Goal: Task Accomplishment & Management: Use online tool/utility

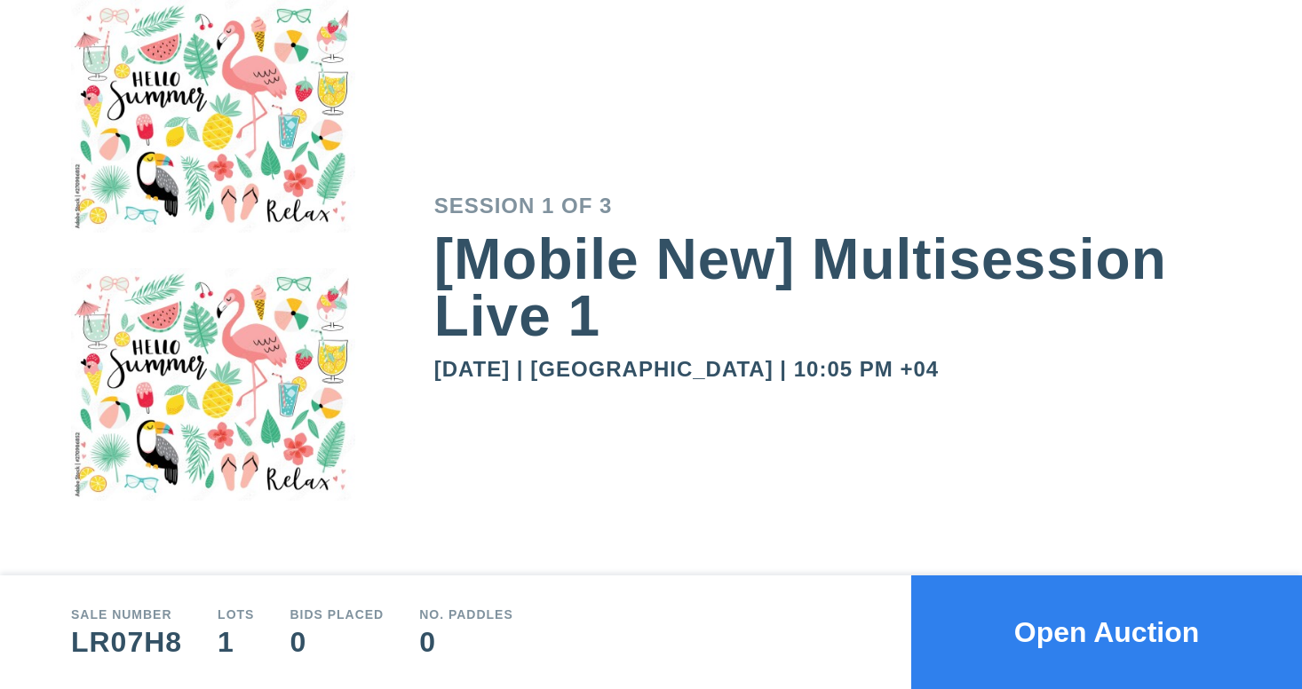
click at [1023, 640] on button "Open Auction" at bounding box center [1106, 632] width 391 height 114
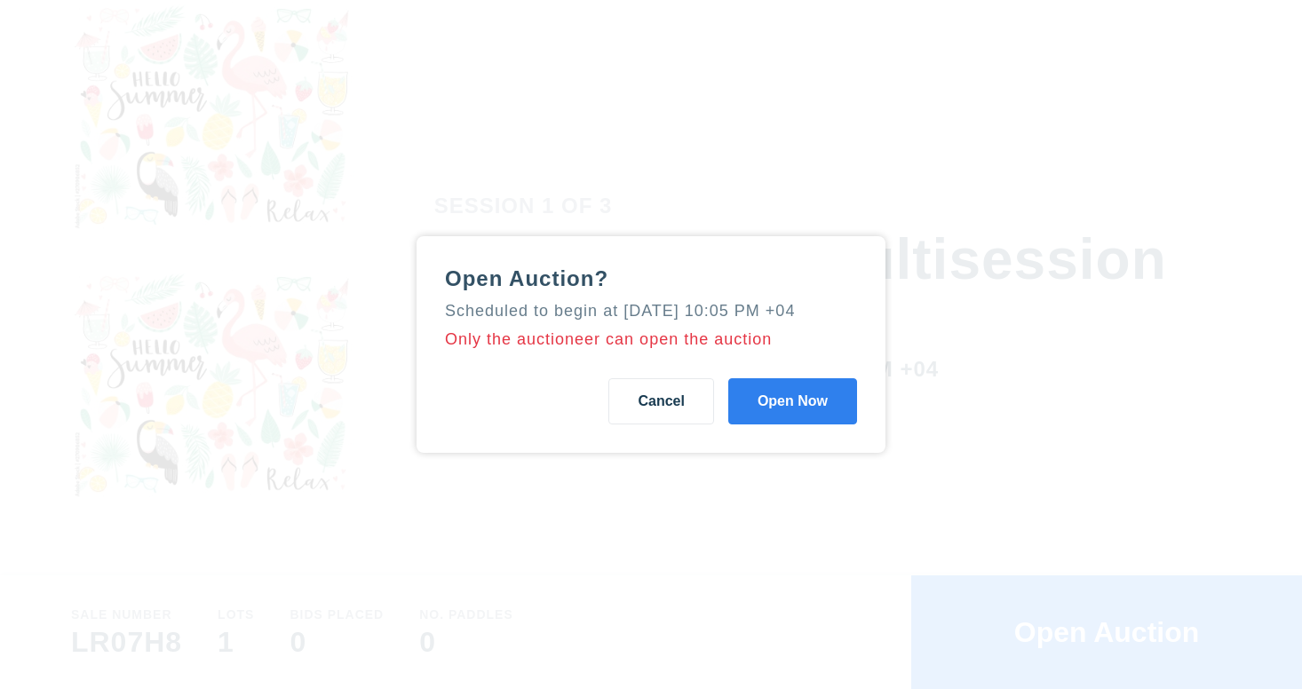
click at [780, 412] on button "Open Now" at bounding box center [792, 401] width 129 height 46
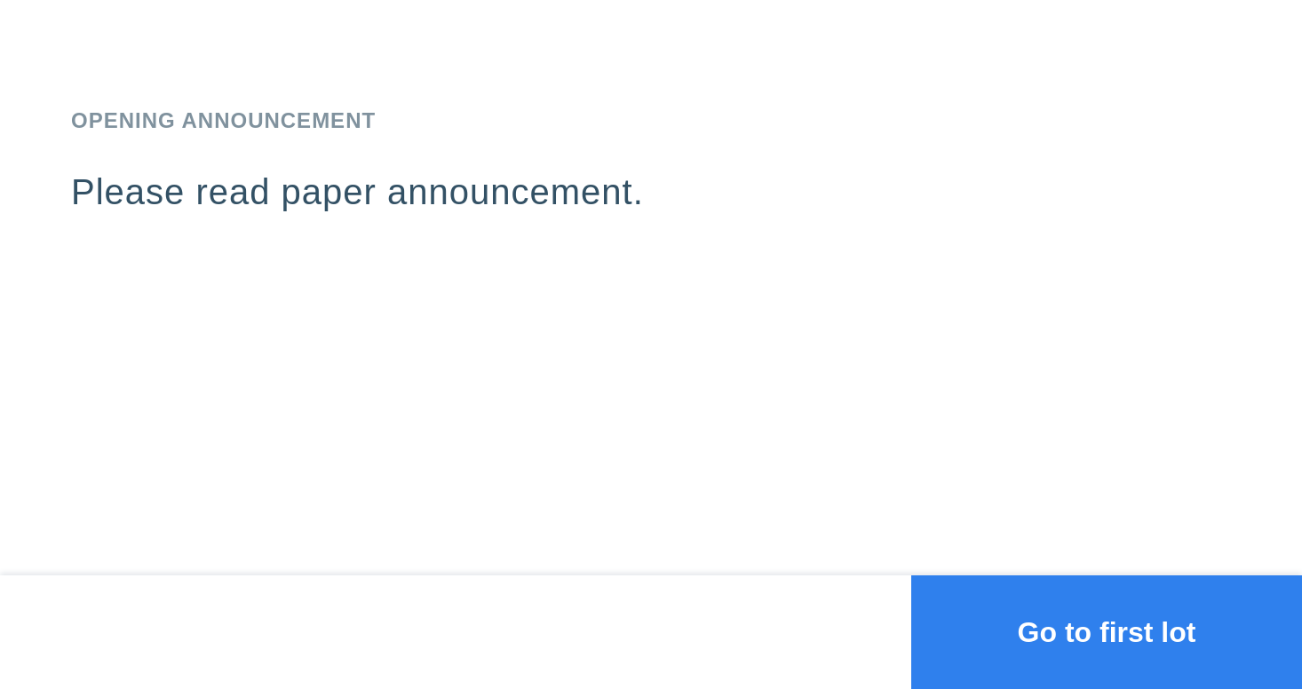
click at [1021, 651] on button "Go to first lot" at bounding box center [1106, 632] width 391 height 114
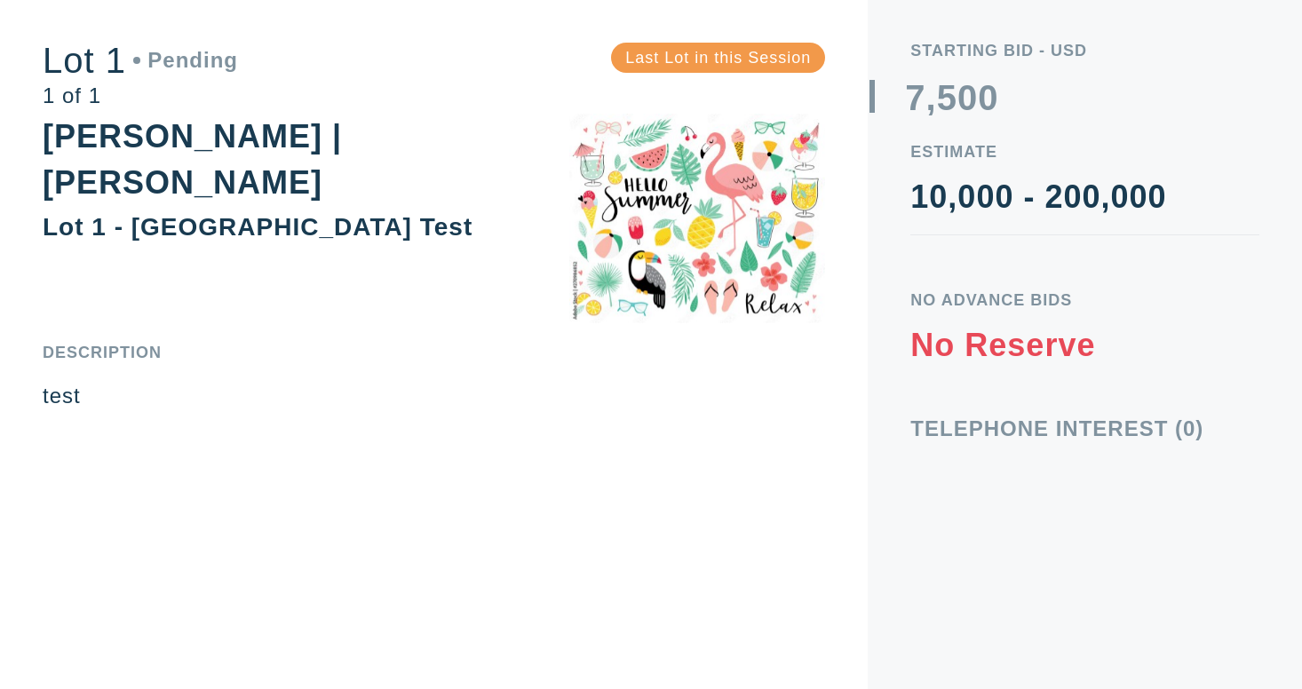
click at [718, 61] on div "Last Lot in this Session" at bounding box center [718, 58] width 214 height 30
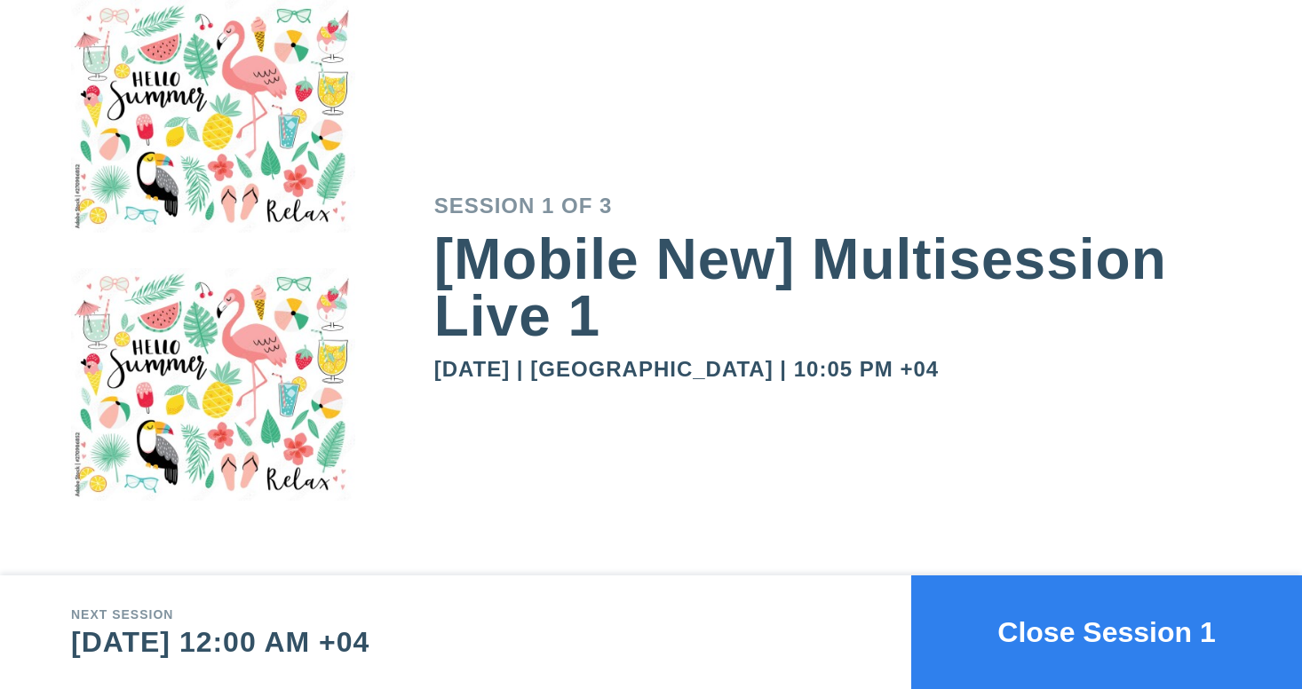
click at [1032, 618] on button "Close Session 1" at bounding box center [1106, 632] width 391 height 114
